Goal: Task Accomplishment & Management: Use online tool/utility

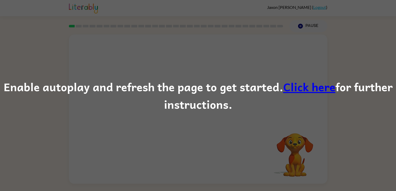
click at [312, 82] on link "Click here" at bounding box center [309, 87] width 52 height 18
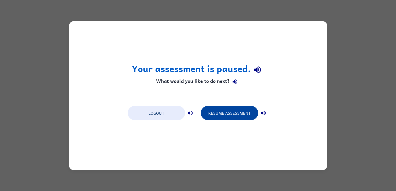
click at [224, 113] on button "Resume Assessment" at bounding box center [229, 113] width 57 height 14
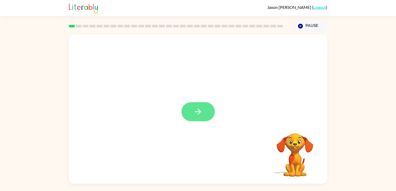
click at [213, 116] on button "button" at bounding box center [198, 111] width 33 height 19
click at [213, 116] on div at bounding box center [198, 78] width 259 height 88
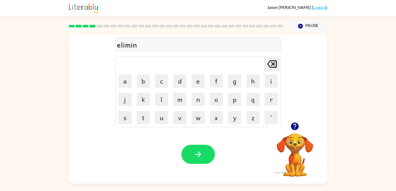
click at [178, 41] on div "elimin" at bounding box center [198, 44] width 162 height 11
click at [182, 45] on div "elimin" at bounding box center [198, 44] width 162 height 11
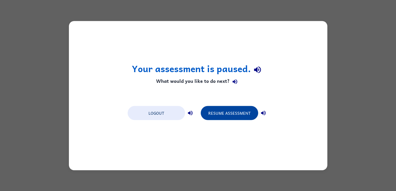
click at [217, 113] on button "Resume Assessment" at bounding box center [229, 113] width 57 height 14
click at [241, 113] on button "Resume Assessment" at bounding box center [229, 113] width 57 height 14
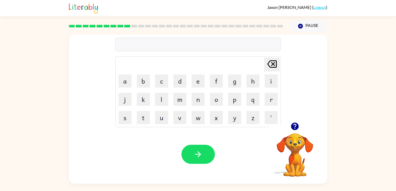
click at [151, 136] on div "Your browser must support playing .mp4 files to use Literably. Please try using…" at bounding box center [198, 154] width 259 height 59
click at [221, 45] on div at bounding box center [198, 45] width 166 height 14
click at [297, 127] on icon "button" at bounding box center [295, 127] width 8 height 8
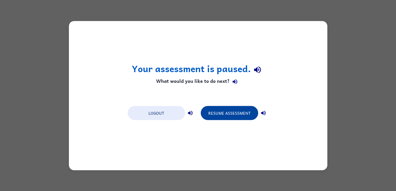
click at [250, 109] on button "Resume Assessment" at bounding box center [229, 113] width 57 height 14
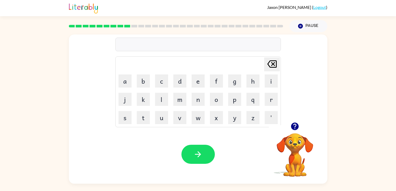
click at [292, 126] on icon "button" at bounding box center [295, 127] width 8 height 8
click at [213, 51] on div at bounding box center [198, 45] width 166 height 14
click at [207, 48] on div at bounding box center [198, 45] width 166 height 14
click at [137, 45] on div at bounding box center [198, 45] width 166 height 14
click at [143, 55] on div "Delete Delete last character input a b c d e f g h i j k l m n o p q r s t u v …" at bounding box center [198, 78] width 166 height 97
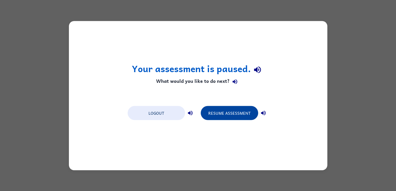
click at [244, 116] on button "Resume Assessment" at bounding box center [229, 113] width 57 height 14
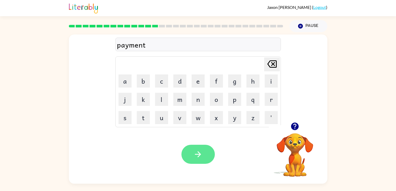
click at [201, 150] on icon "button" at bounding box center [198, 154] width 9 height 9
